Goal: Task Accomplishment & Management: Use online tool/utility

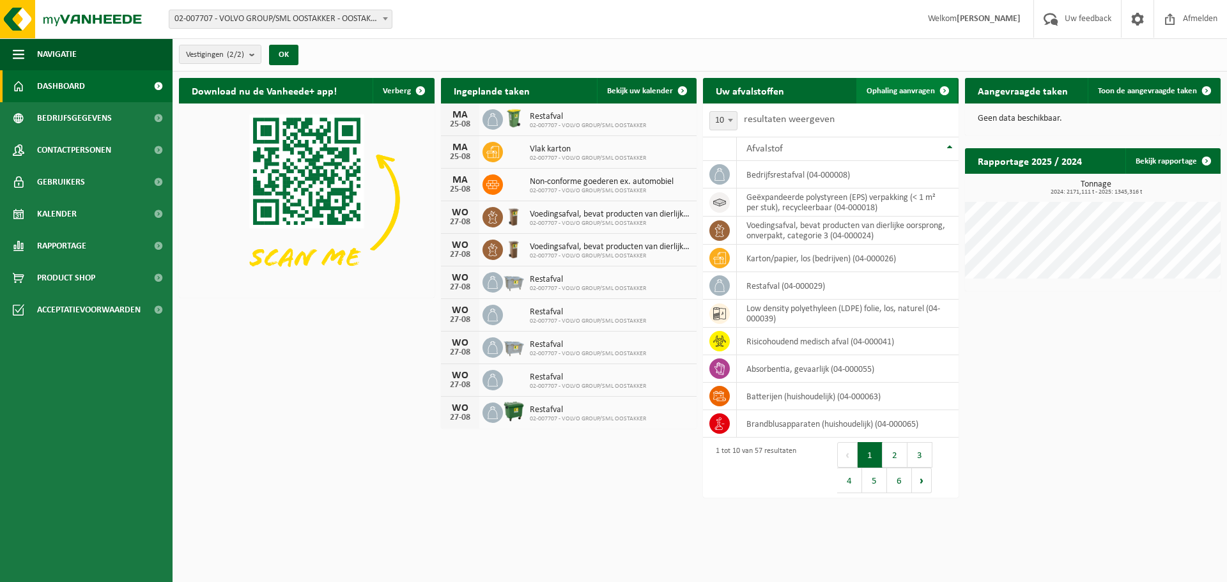
click at [919, 98] on link "Ophaling aanvragen" at bounding box center [906, 91] width 101 height 26
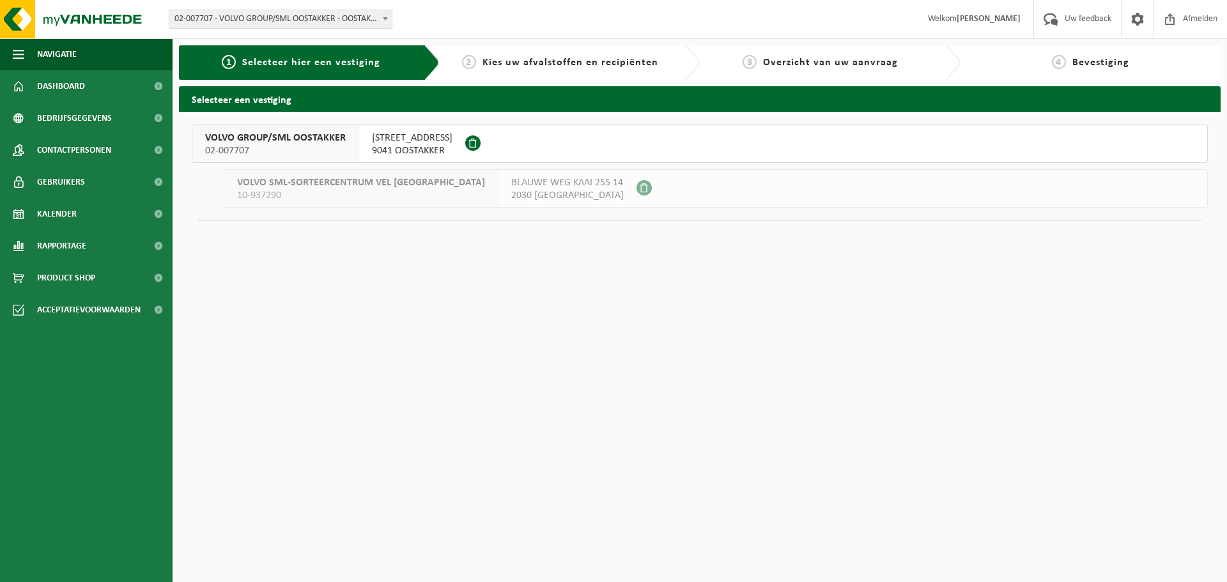
click at [359, 147] on div "SMALLEHEERWEG 29 9041 OOSTAKKER" at bounding box center [412, 143] width 106 height 37
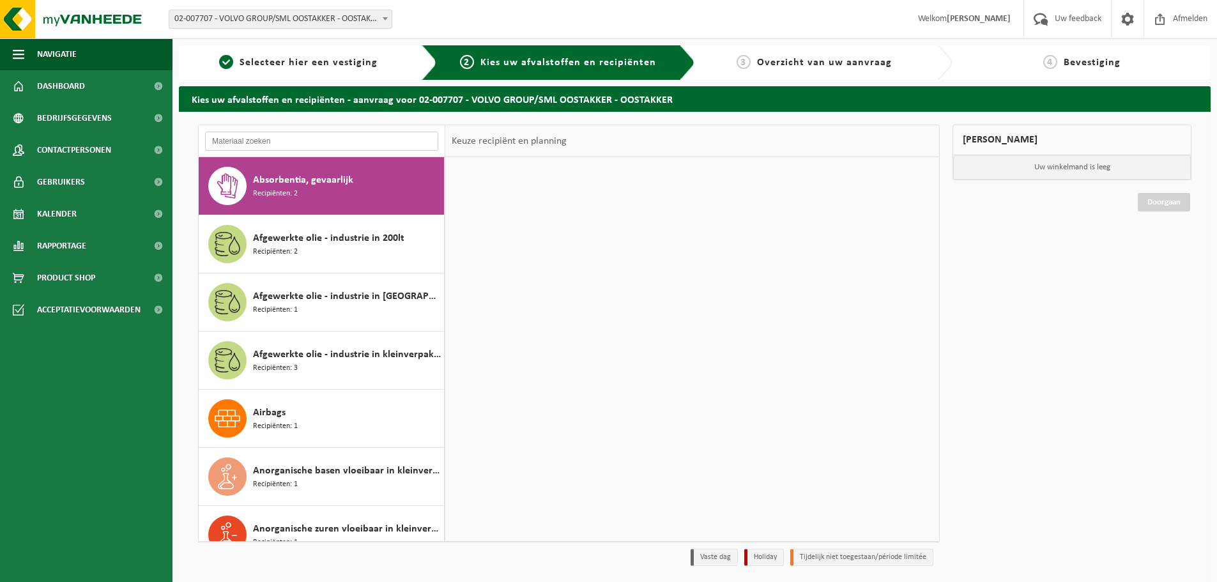
click at [359, 147] on input "text" at bounding box center [321, 141] width 233 height 19
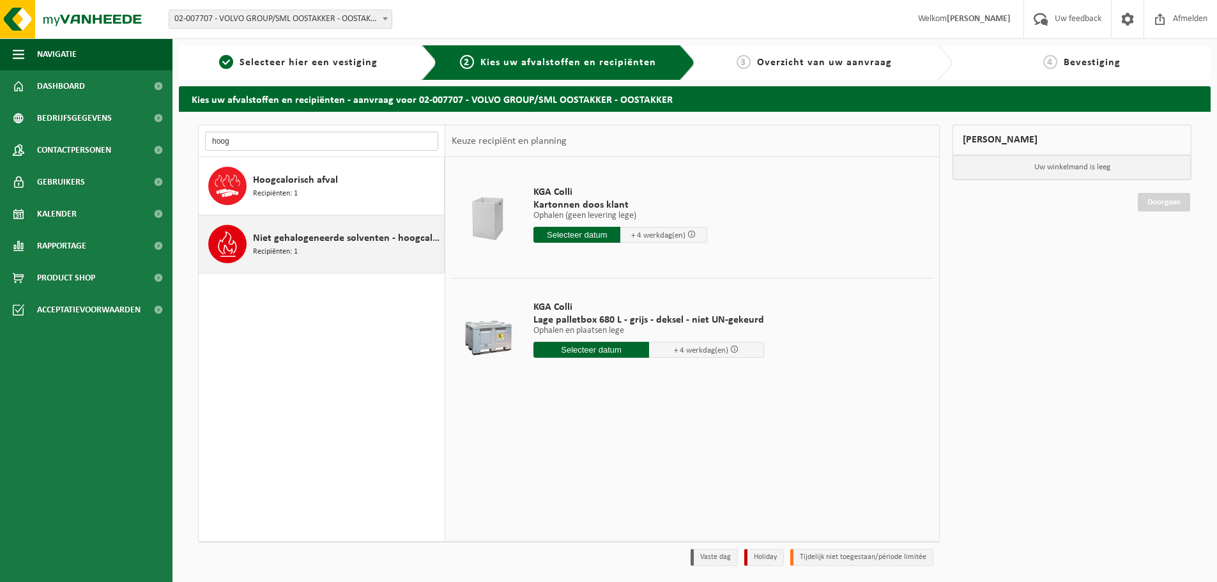
type input "hoog"
click at [314, 216] on div "Niet gehalogeneerde solventen - hoogcalorisch in kleinverpakking Recipiënten: 1" at bounding box center [322, 243] width 246 height 57
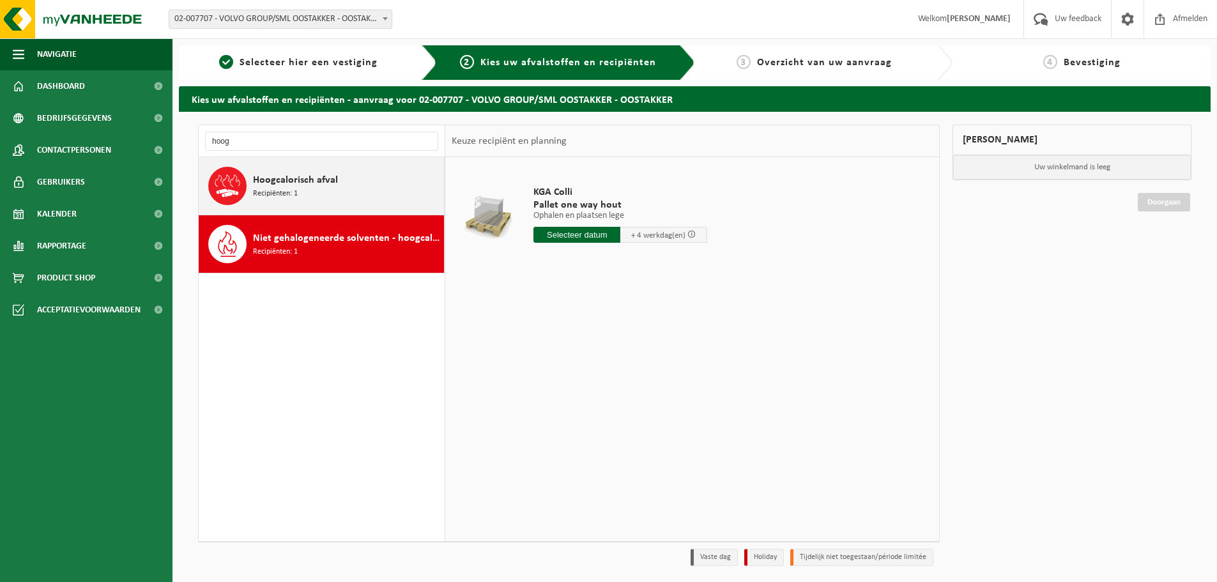
click at [310, 185] on span "Hoogcalorisch afval" at bounding box center [295, 179] width 85 height 15
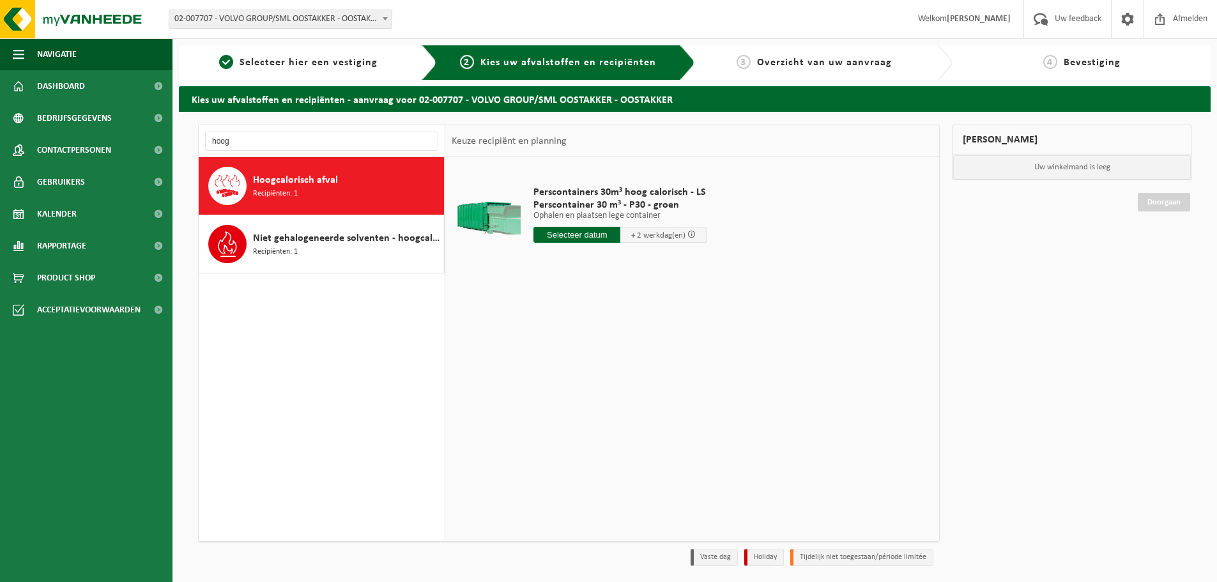
click at [586, 234] on input "text" at bounding box center [576, 235] width 87 height 16
click at [595, 386] on div "27" at bounding box center [590, 389] width 22 height 20
type input "Van 2025-08-27"
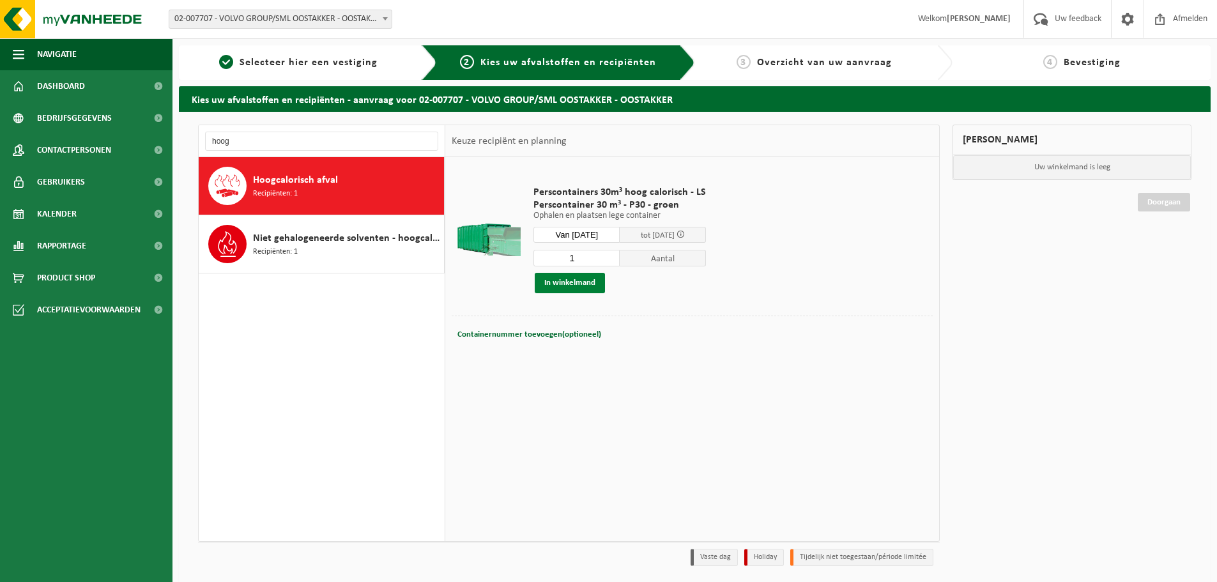
click at [582, 285] on button "In winkelmand" at bounding box center [570, 283] width 70 height 20
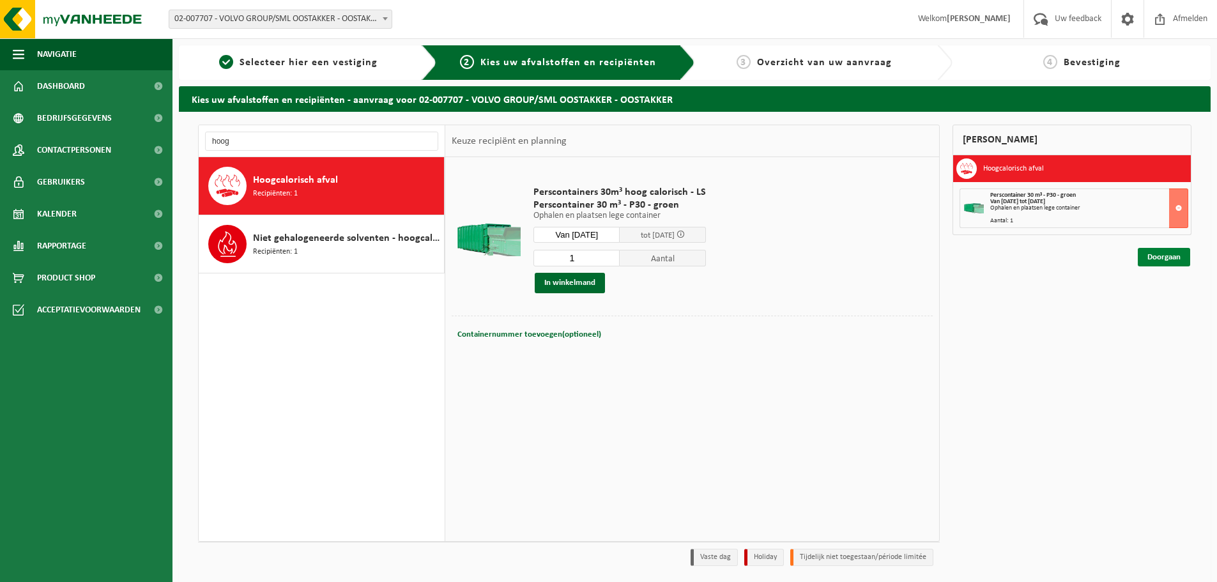
click at [1152, 254] on link "Doorgaan" at bounding box center [1164, 257] width 52 height 19
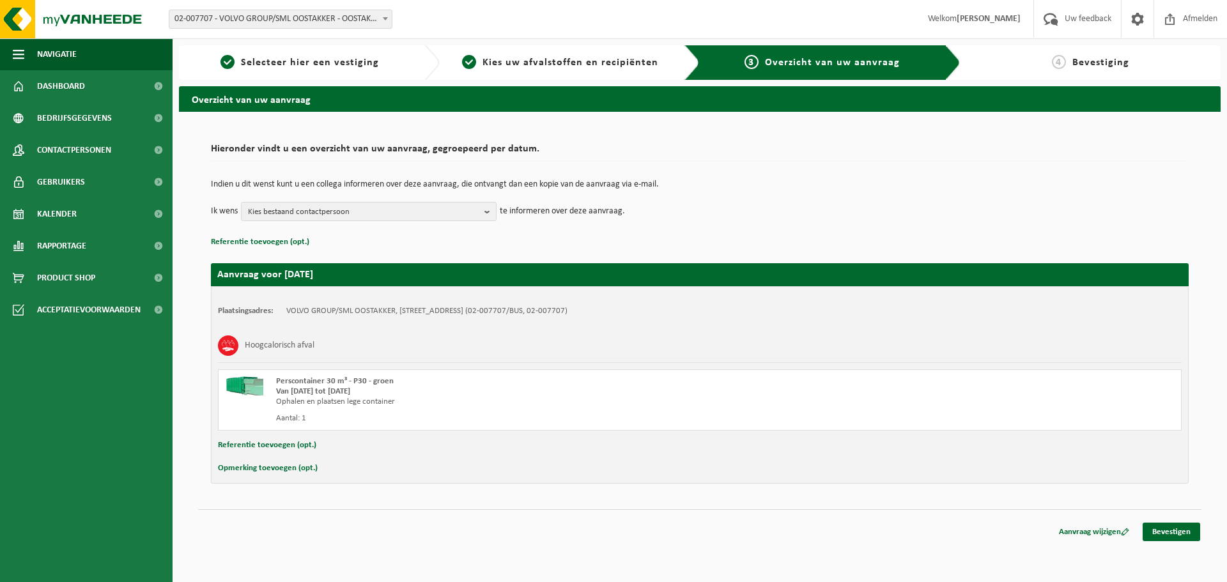
click at [275, 464] on button "Opmerking toevoegen (opt.)" at bounding box center [268, 468] width 100 height 17
click at [355, 465] on input "text" at bounding box center [724, 469] width 888 height 19
type input "Volledig gevuld met karton wegens de gekende problemen"
click at [1176, 537] on link "Bevestigen" at bounding box center [1170, 534] width 57 height 19
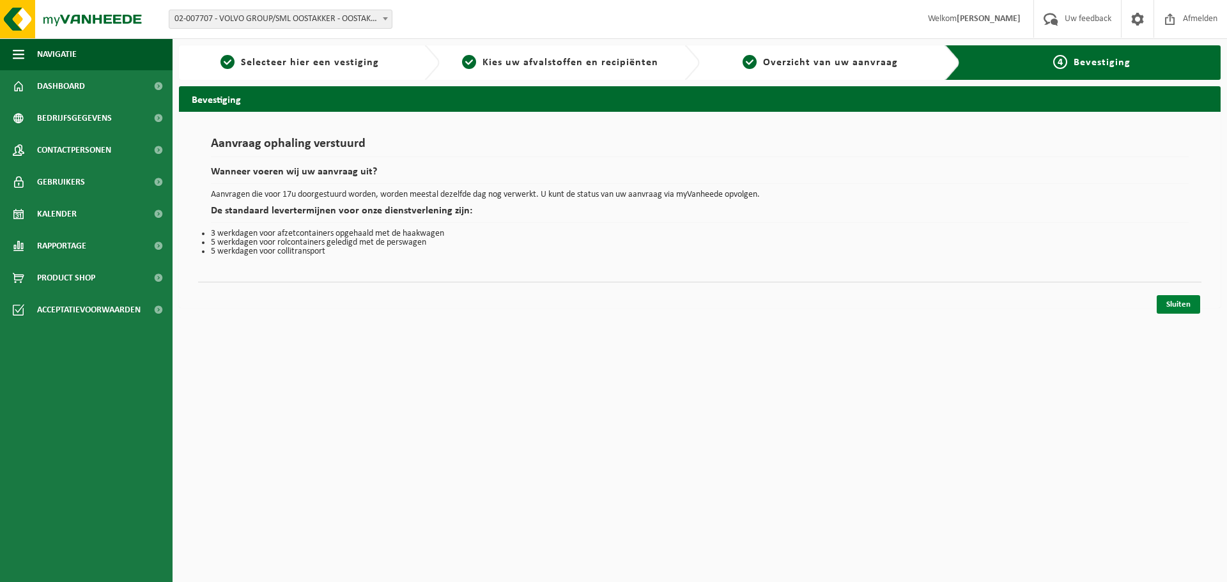
click at [1191, 302] on link "Sluiten" at bounding box center [1177, 304] width 43 height 19
